Goal: Task Accomplishment & Management: Use online tool/utility

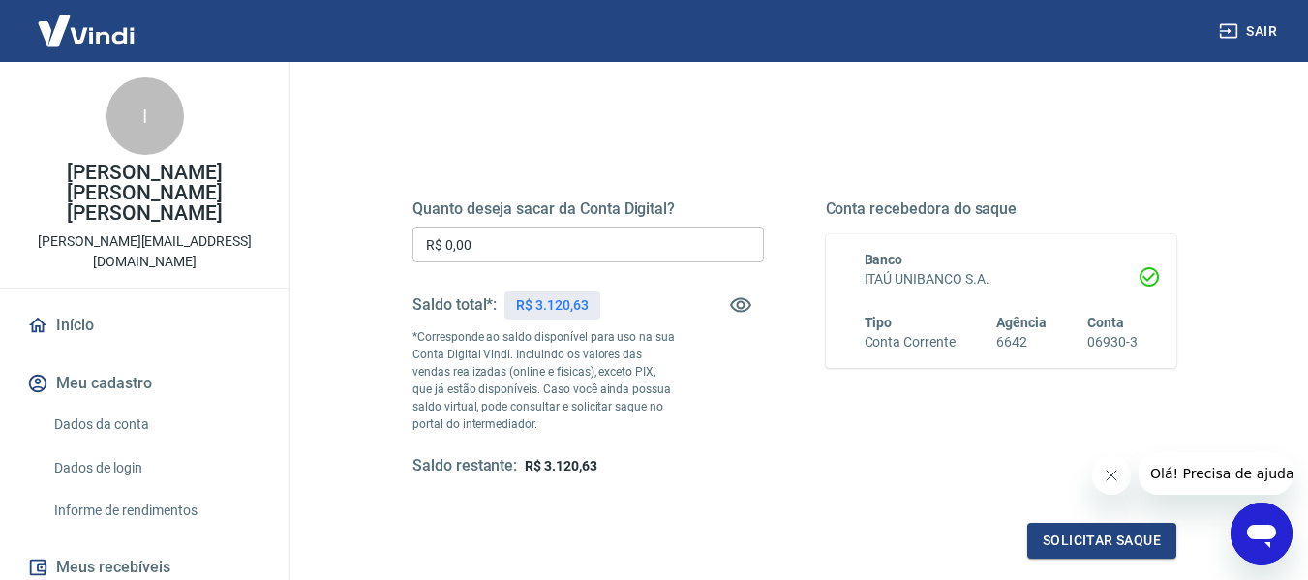
scroll to position [194, 0]
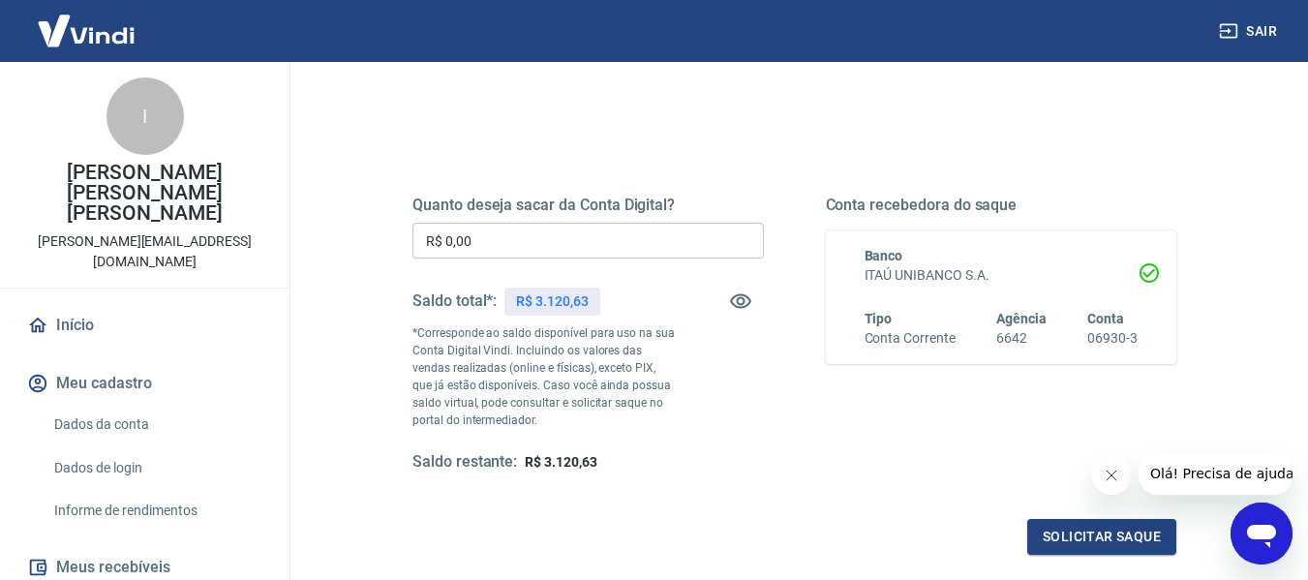
click at [595, 243] on input "R$ 0,00" at bounding box center [589, 241] width 352 height 36
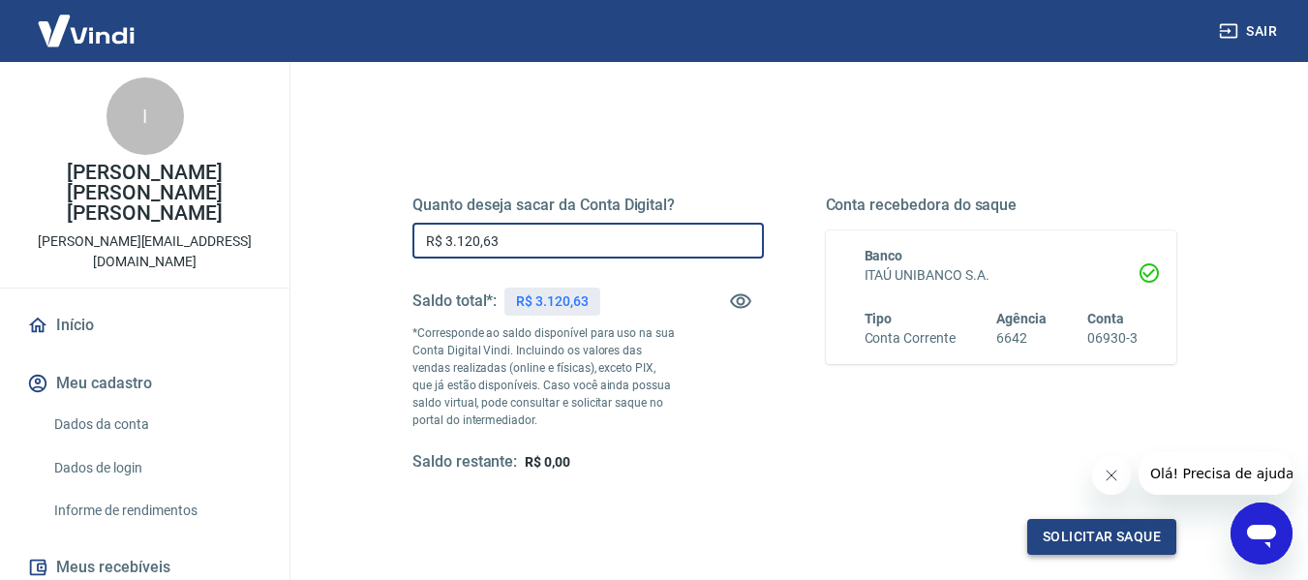
type input "R$ 3.120,63"
click at [1111, 544] on button "Solicitar saque" at bounding box center [1101, 537] width 149 height 36
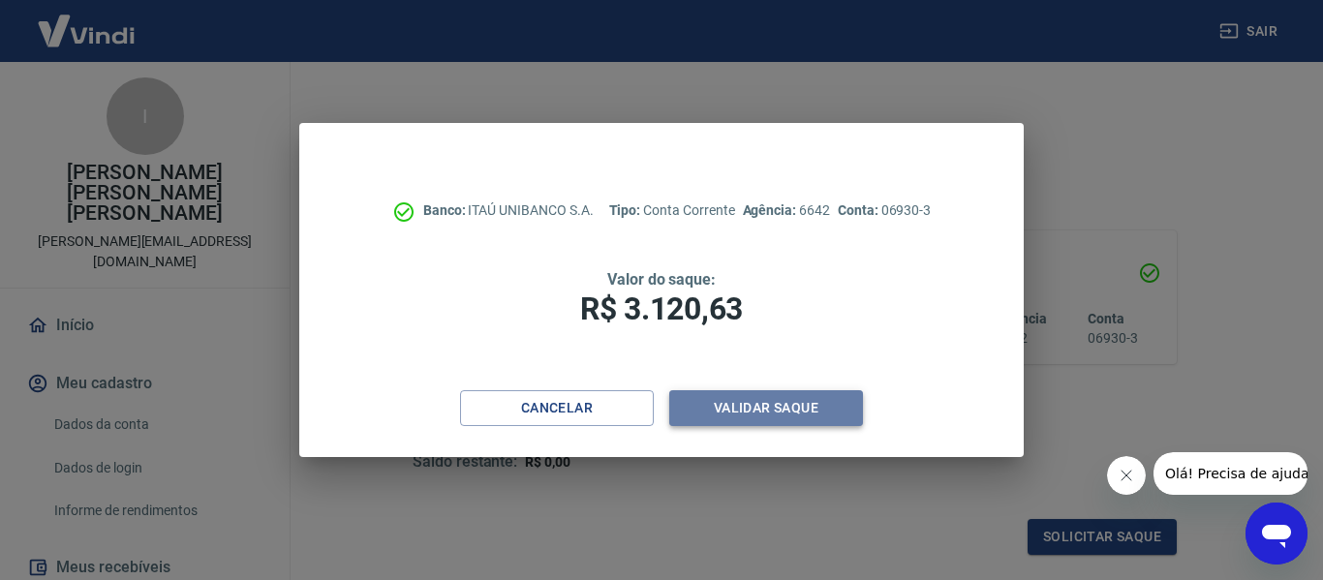
click at [797, 402] on button "Validar saque" at bounding box center [766, 408] width 194 height 36
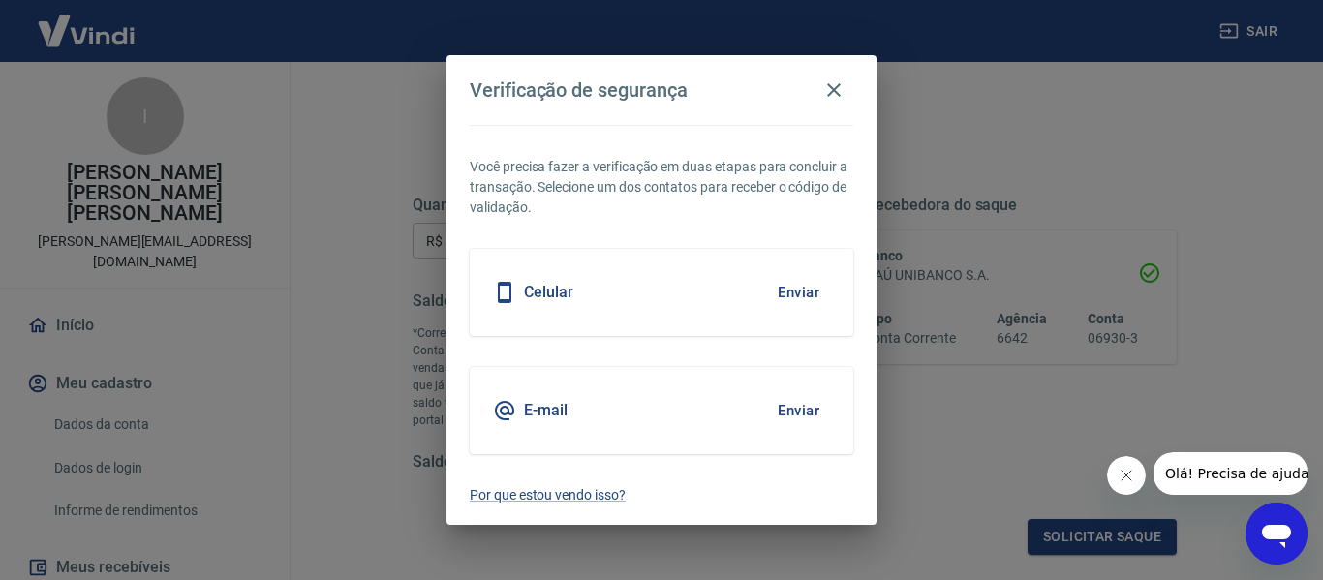
click at [682, 292] on div "Celular Enviar" at bounding box center [661, 292] width 383 height 87
click at [792, 291] on button "Enviar" at bounding box center [798, 292] width 63 height 41
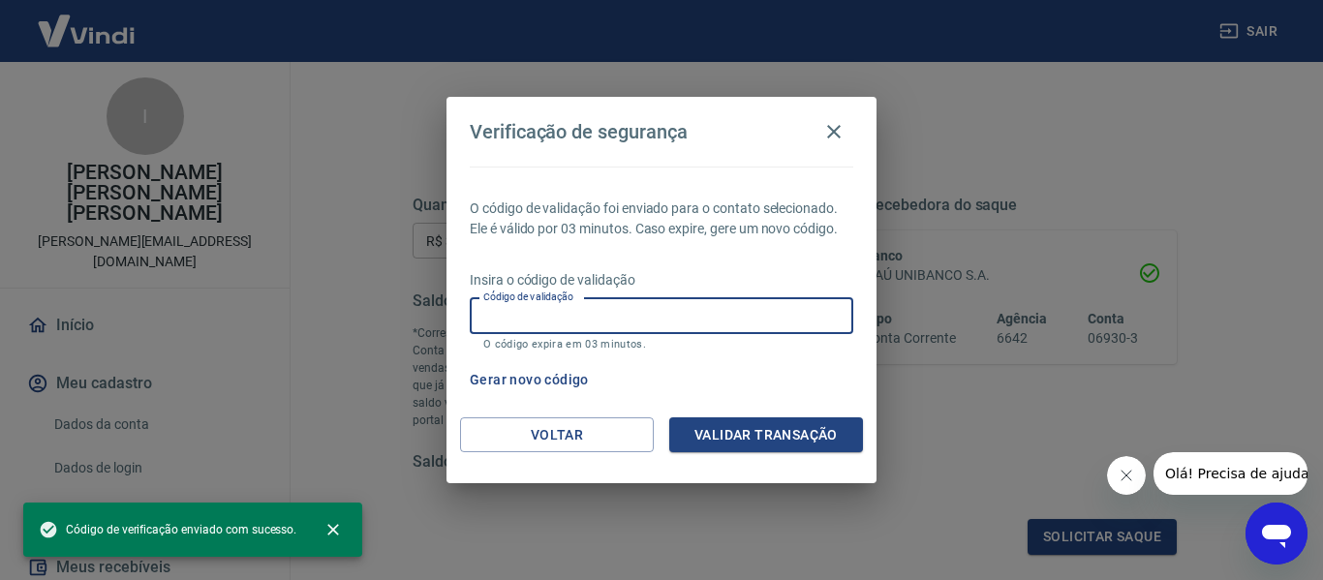
click at [685, 315] on input "Código de validação" at bounding box center [661, 316] width 383 height 36
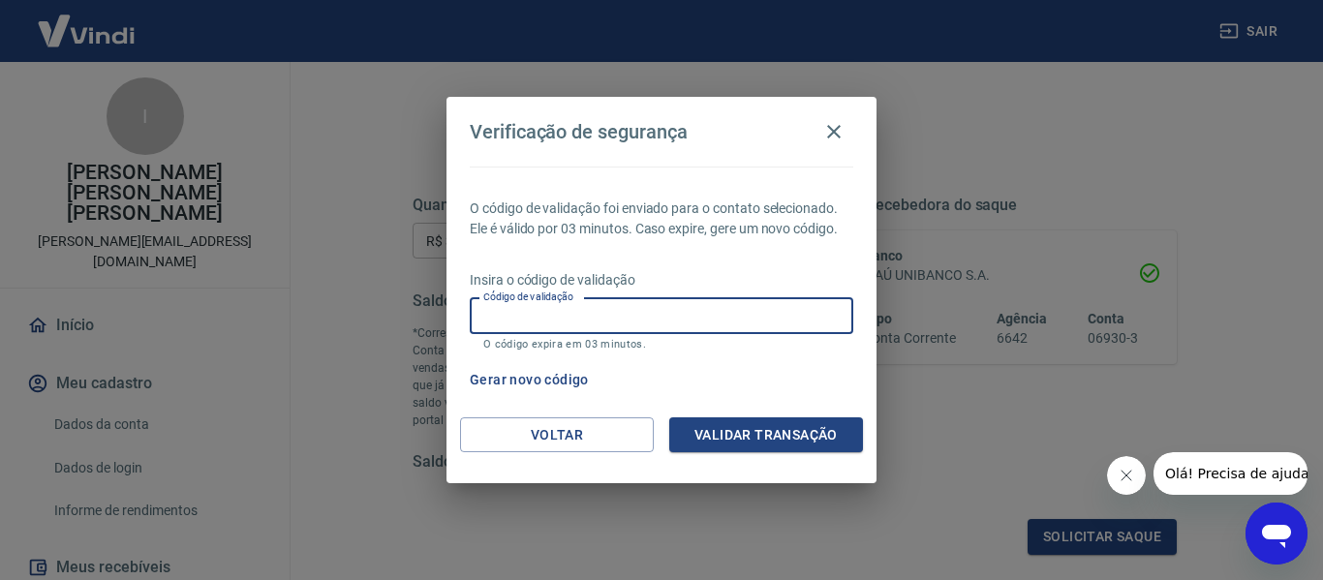
click at [690, 254] on div "O código de validação foi enviado para o contato selecionado. Ele é válido por …" at bounding box center [661, 292] width 430 height 251
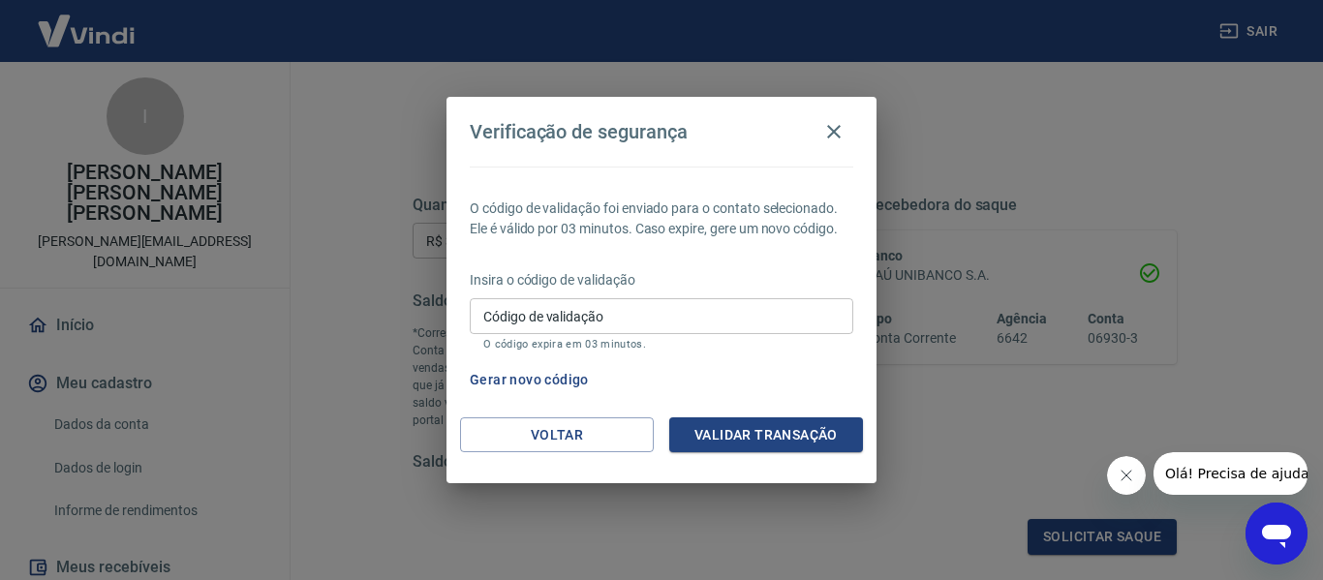
click at [657, 325] on input "Código de validação" at bounding box center [661, 316] width 383 height 36
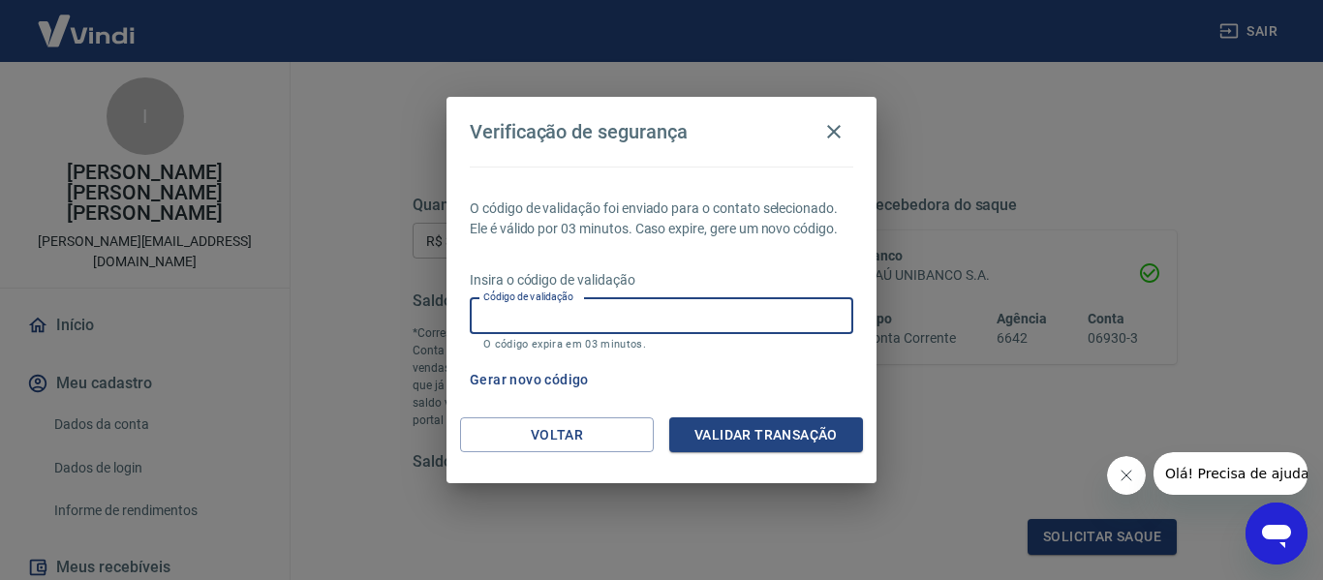
click at [657, 325] on input "Código de validação" at bounding box center [661, 316] width 383 height 36
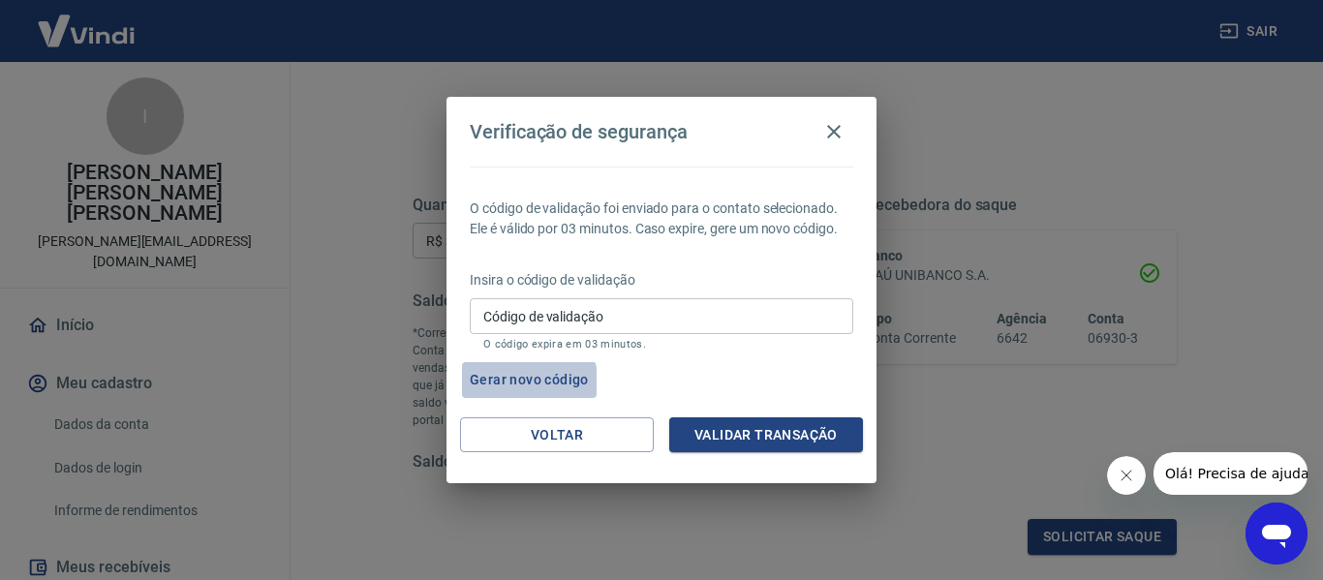
click at [494, 383] on button "Gerar novo código" at bounding box center [529, 380] width 135 height 36
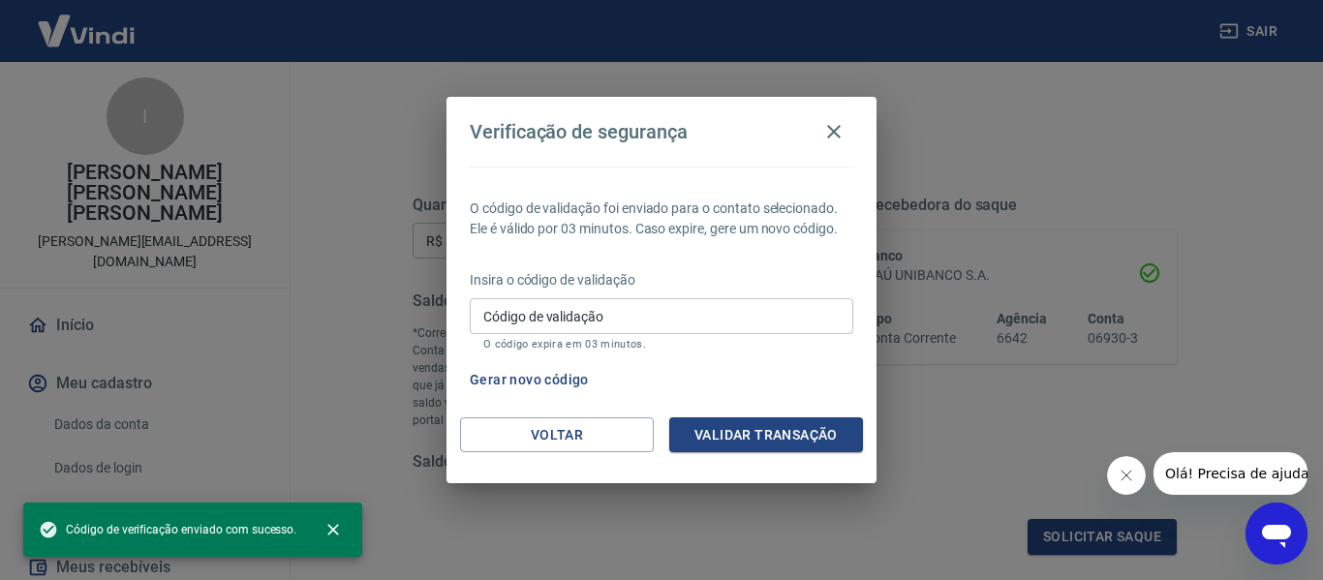
click at [506, 319] on input "Código de validação" at bounding box center [661, 316] width 383 height 36
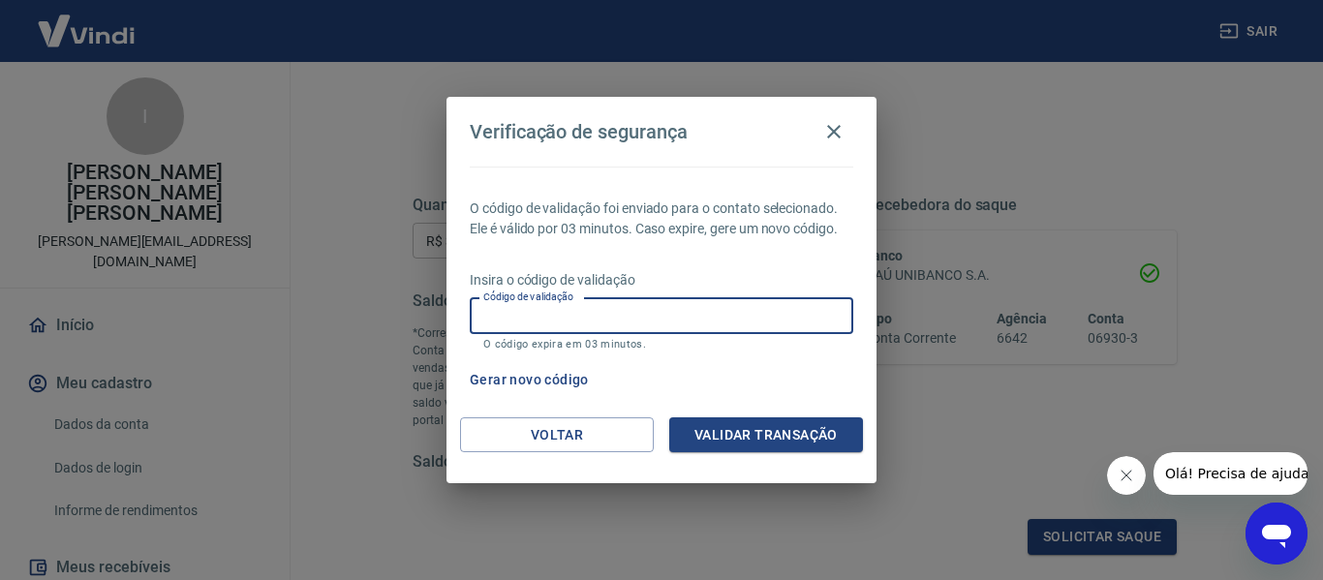
drag, startPoint x: 833, startPoint y: 131, endPoint x: 815, endPoint y: 163, distance: 36.4
click at [833, 131] on icon "button" at bounding box center [834, 132] width 14 height 14
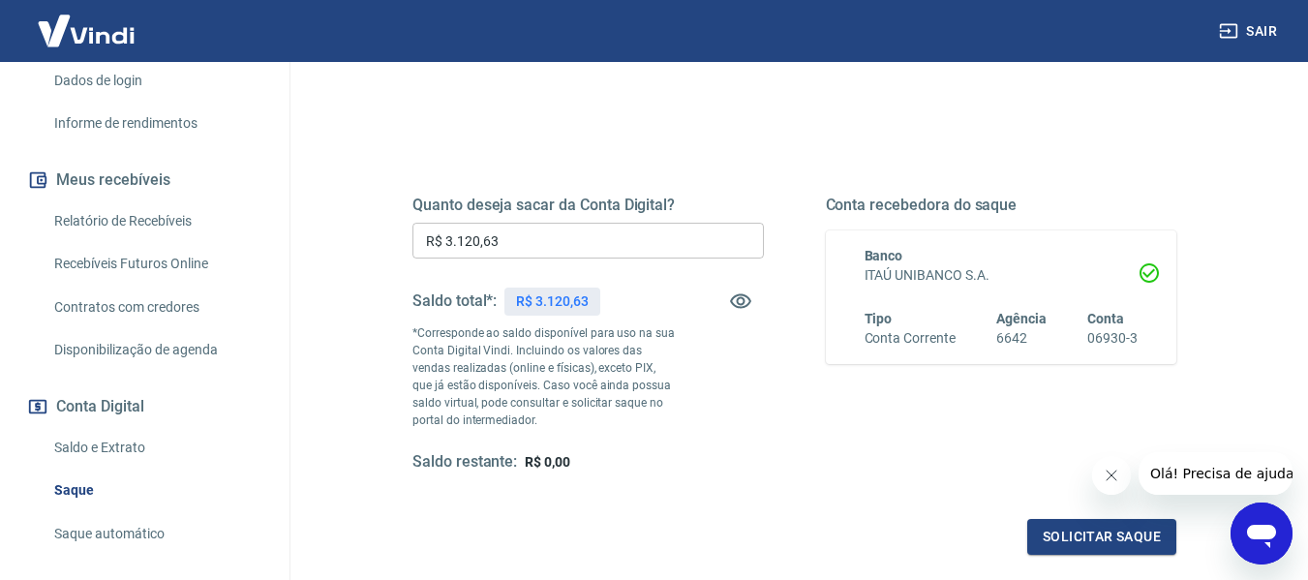
scroll to position [484, 0]
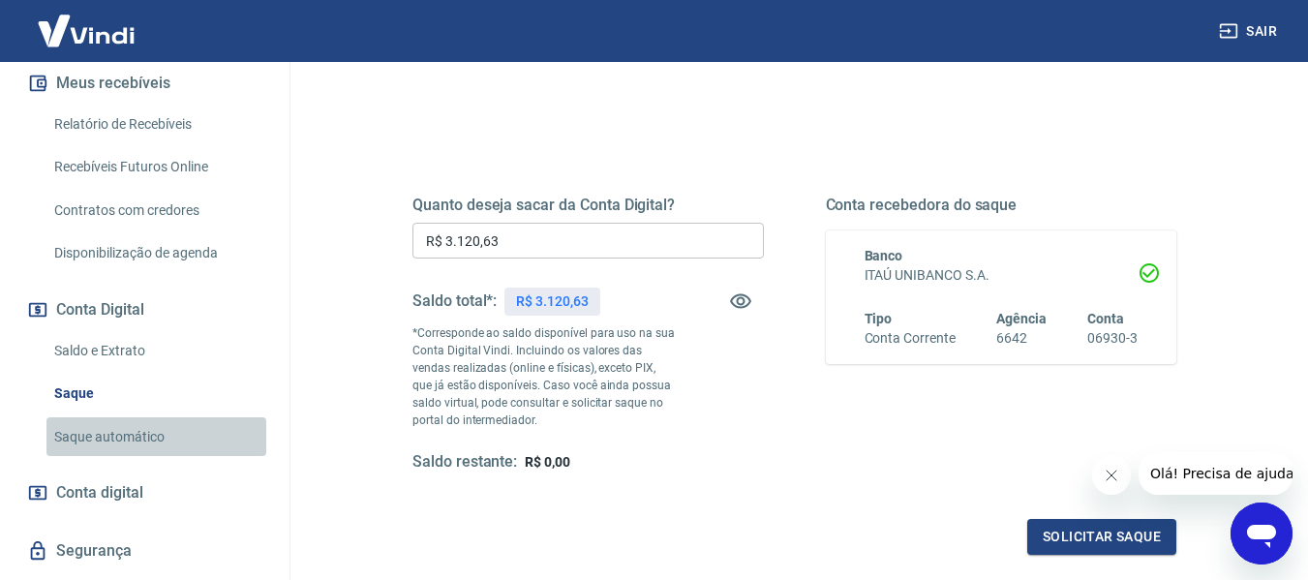
click at [171, 417] on link "Saque automático" at bounding box center [156, 437] width 220 height 40
